Goal: Navigation & Orientation: Find specific page/section

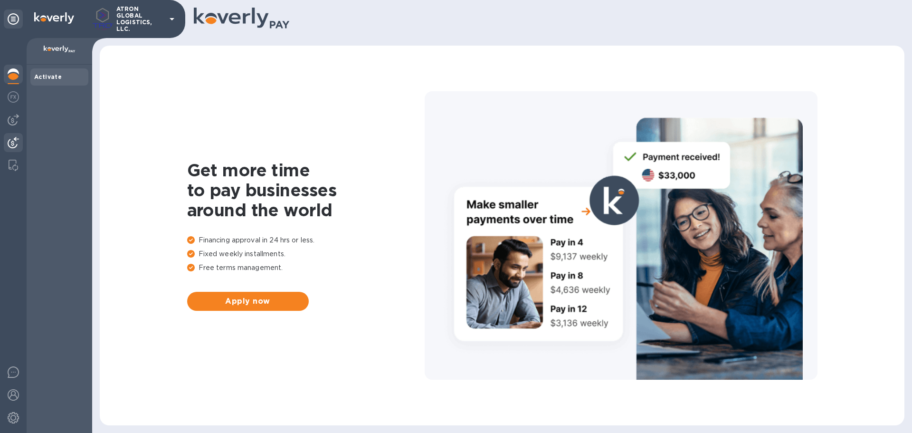
click at [15, 139] on img at bounding box center [13, 142] width 11 height 11
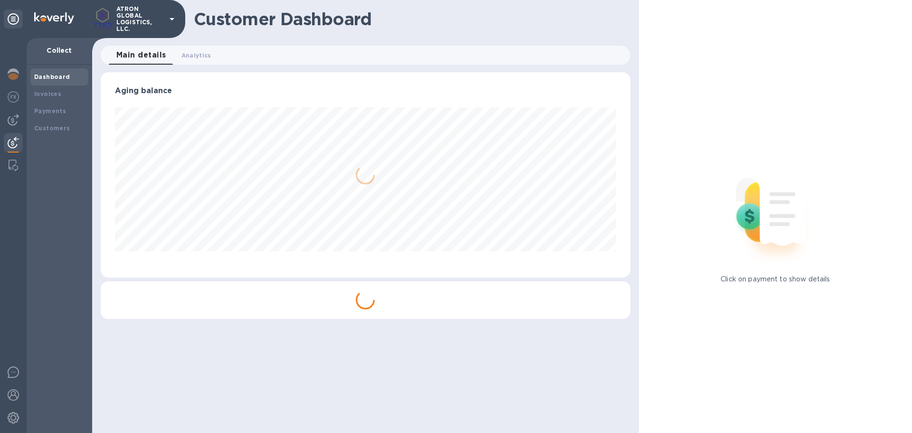
scroll to position [205, 529]
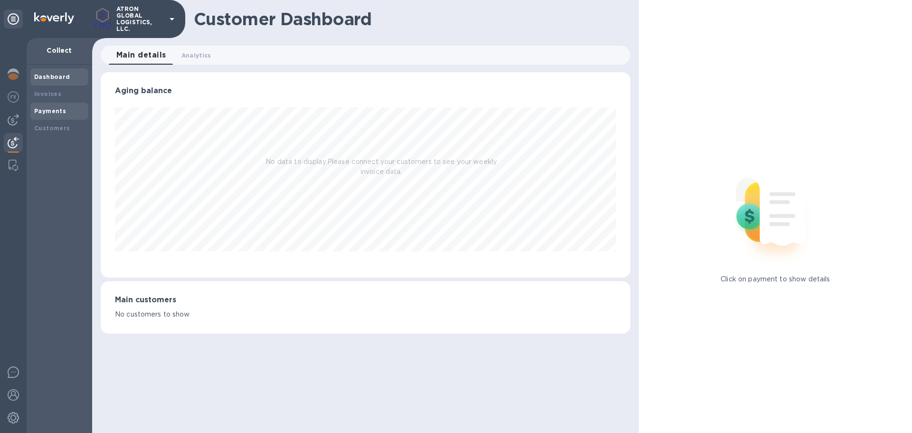
click at [51, 113] on b "Payments" at bounding box center [50, 110] width 32 height 7
